Goal: Task Accomplishment & Management: Use online tool/utility

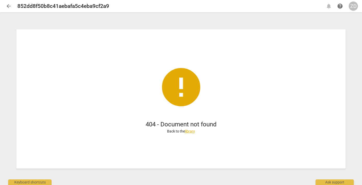
click at [10, 4] on span "arrow_back" at bounding box center [9, 6] width 6 height 6
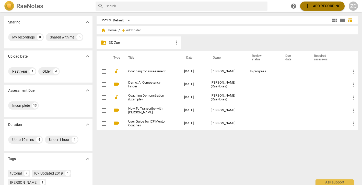
click at [314, 5] on span "add Add recording" at bounding box center [322, 6] width 36 height 6
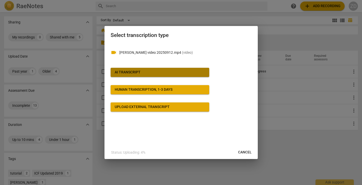
click at [136, 74] on div "AI Transcript" at bounding box center [128, 72] width 26 height 5
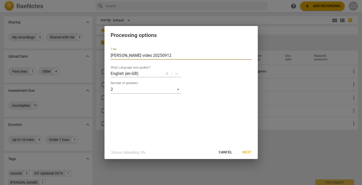
click at [113, 56] on input "[PERSON_NAME] video 20250912" at bounding box center [181, 56] width 141 height 8
drag, startPoint x: 159, startPoint y: 56, endPoint x: 109, endPoint y: 56, distance: 50.6
click at [109, 56] on div "Title [PERSON_NAME] video 20250912 What Language was spoken? English (en-GB) Nu…" at bounding box center [180, 94] width 153 height 103
type input "[PERSON_NAME] 2nd recording"
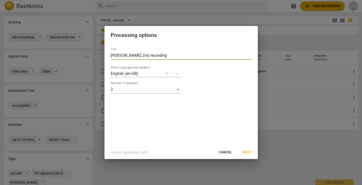
click at [245, 152] on span "Next" at bounding box center [246, 152] width 9 height 5
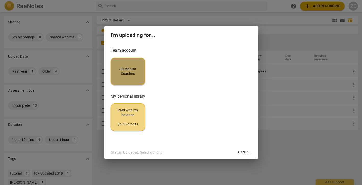
click at [129, 73] on span "3D Mentor Coaches" at bounding box center [128, 72] width 26 height 10
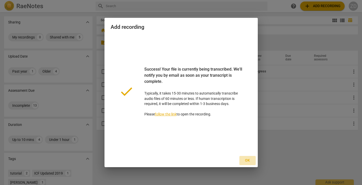
click at [247, 160] on span "Ok" at bounding box center [247, 160] width 8 height 5
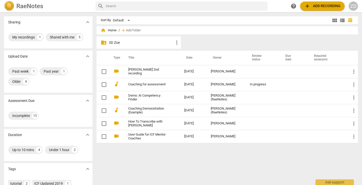
click at [116, 42] on p "3D Zoe" at bounding box center [141, 42] width 65 height 5
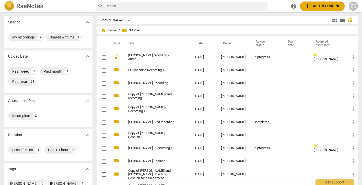
click at [108, 33] on div "home Home / folder_shared 3D Zoe" at bounding box center [227, 30] width 253 height 8
click at [108, 31] on span "home Home" at bounding box center [109, 30] width 16 height 5
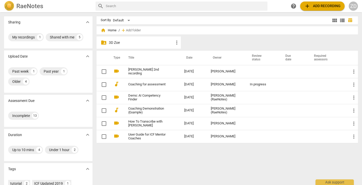
click at [333, 20] on span "view_module" at bounding box center [334, 20] width 6 height 6
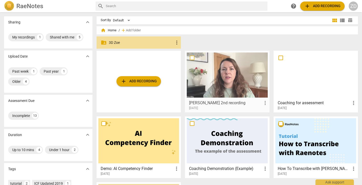
drag, startPoint x: 209, startPoint y: 77, endPoint x: 139, endPoint y: 46, distance: 76.2
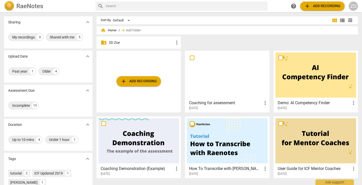
click at [165, 44] on p "3D Zoe" at bounding box center [141, 42] width 65 height 5
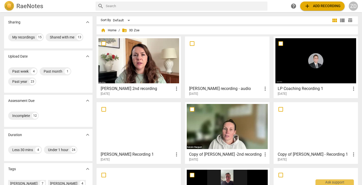
click at [153, 54] on div at bounding box center [138, 60] width 81 height 45
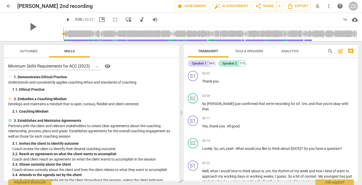
click at [353, 7] on div "ZD" at bounding box center [353, 6] width 9 height 9
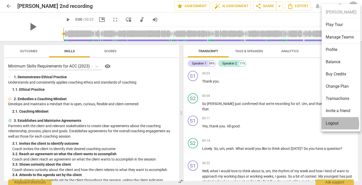
click at [332, 124] on li "Logout" at bounding box center [340, 123] width 39 height 12
